Goal: Navigation & Orientation: Find specific page/section

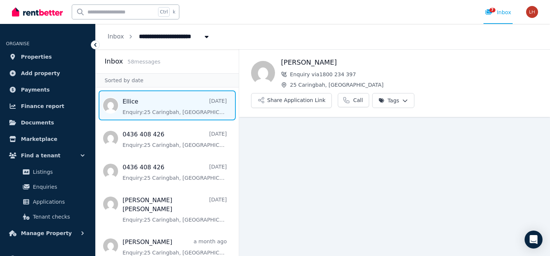
click at [140, 110] on span "Message list" at bounding box center [167, 105] width 143 height 30
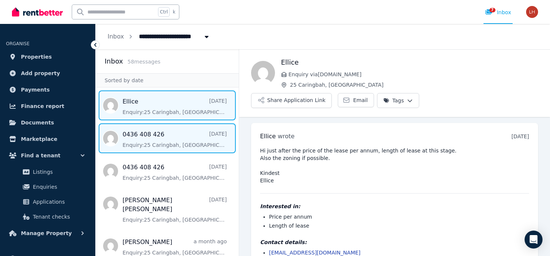
click at [167, 144] on span "Message list" at bounding box center [167, 138] width 143 height 30
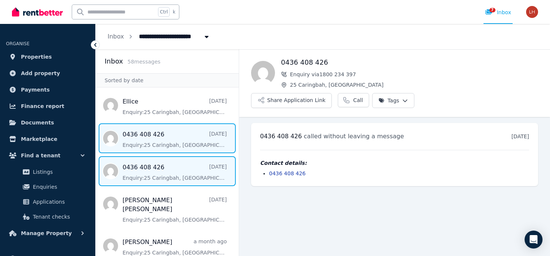
click at [187, 178] on span "Message list" at bounding box center [167, 171] width 143 height 30
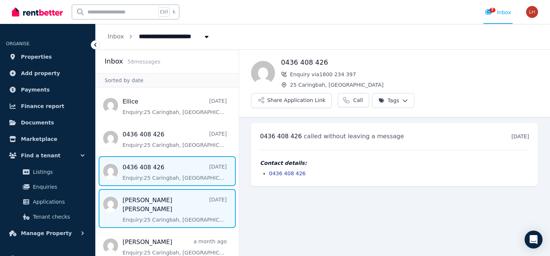
click at [175, 208] on span "Message list" at bounding box center [167, 208] width 143 height 39
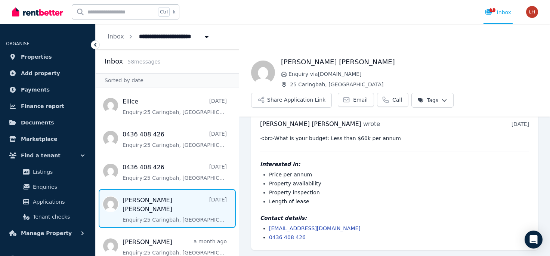
scroll to position [13, 0]
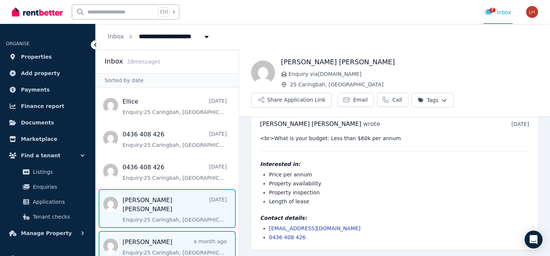
click at [182, 235] on span "Message list" at bounding box center [167, 246] width 143 height 30
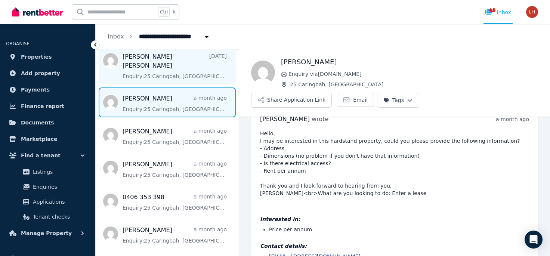
scroll to position [144, 0]
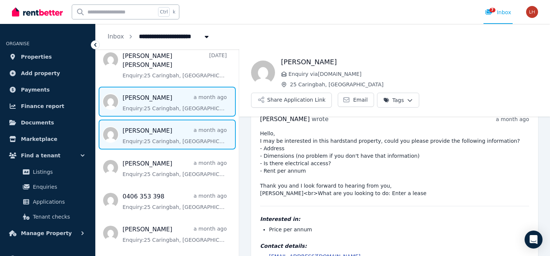
click at [169, 130] on span "Message list" at bounding box center [167, 134] width 143 height 30
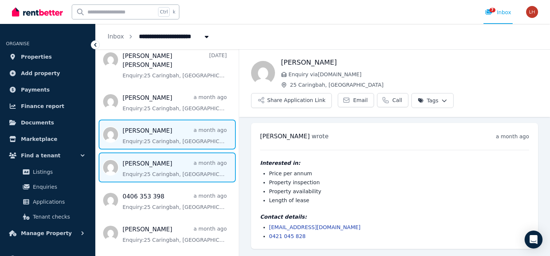
click at [188, 163] on span "Message list" at bounding box center [167, 167] width 143 height 30
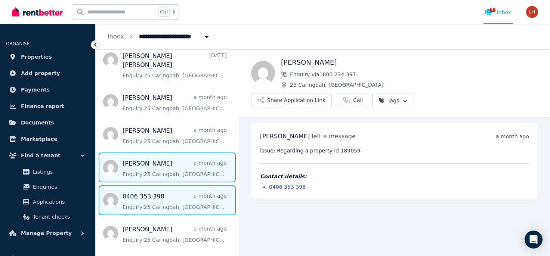
click at [184, 195] on span "Message list" at bounding box center [167, 200] width 143 height 30
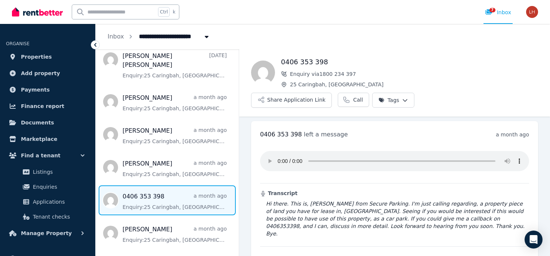
scroll to position [2, 0]
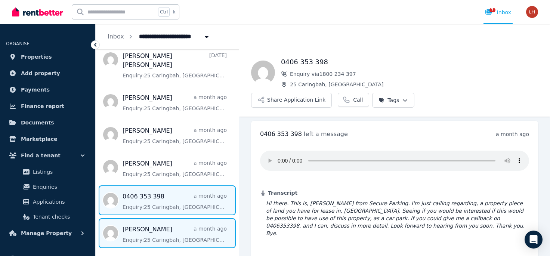
click at [210, 223] on span "Message list" at bounding box center [167, 233] width 143 height 30
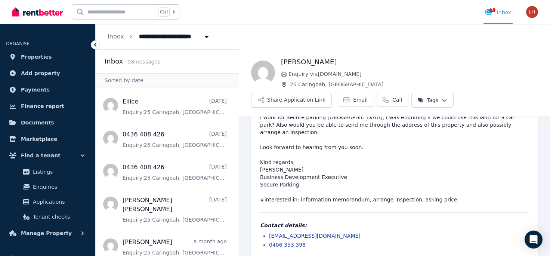
click at [203, 40] on icon "Breadcrumb" at bounding box center [206, 37] width 7 height 6
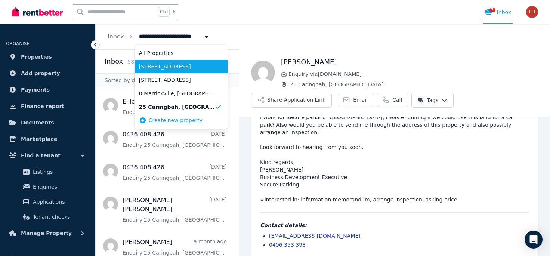
click at [188, 68] on span "[STREET_ADDRESS]" at bounding box center [176, 66] width 75 height 7
type input "**********"
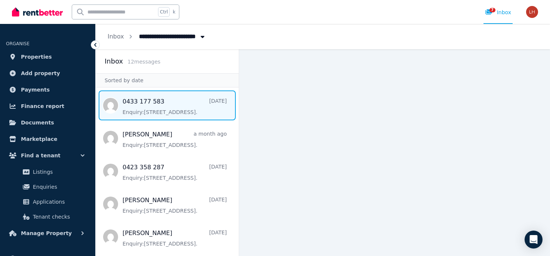
click at [165, 105] on span "Message list" at bounding box center [167, 105] width 143 height 30
